Goal: Task Accomplishment & Management: Use online tool/utility

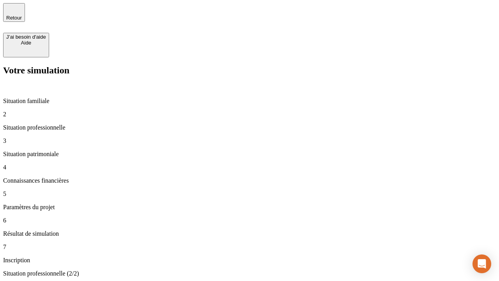
type input "30 000"
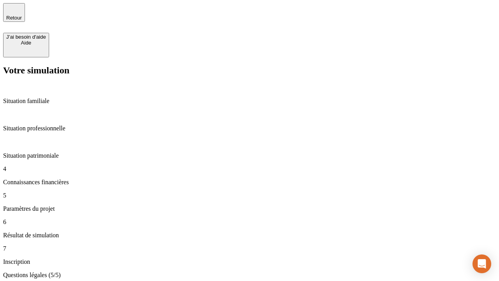
type input "25"
type input "64"
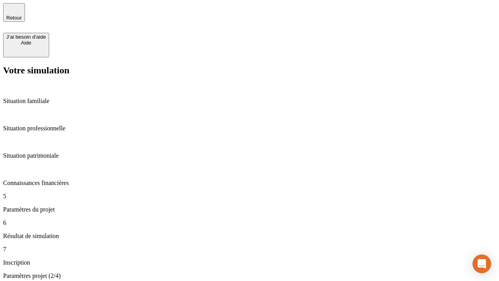
type input "1 000"
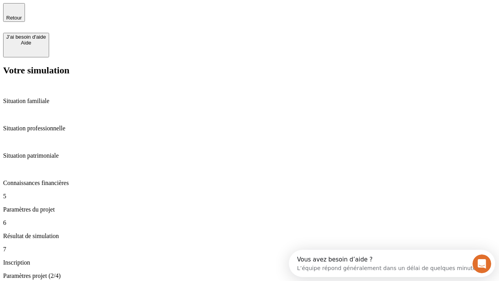
type input "640"
type input "47"
